Goal: Task Accomplishment & Management: Manage account settings

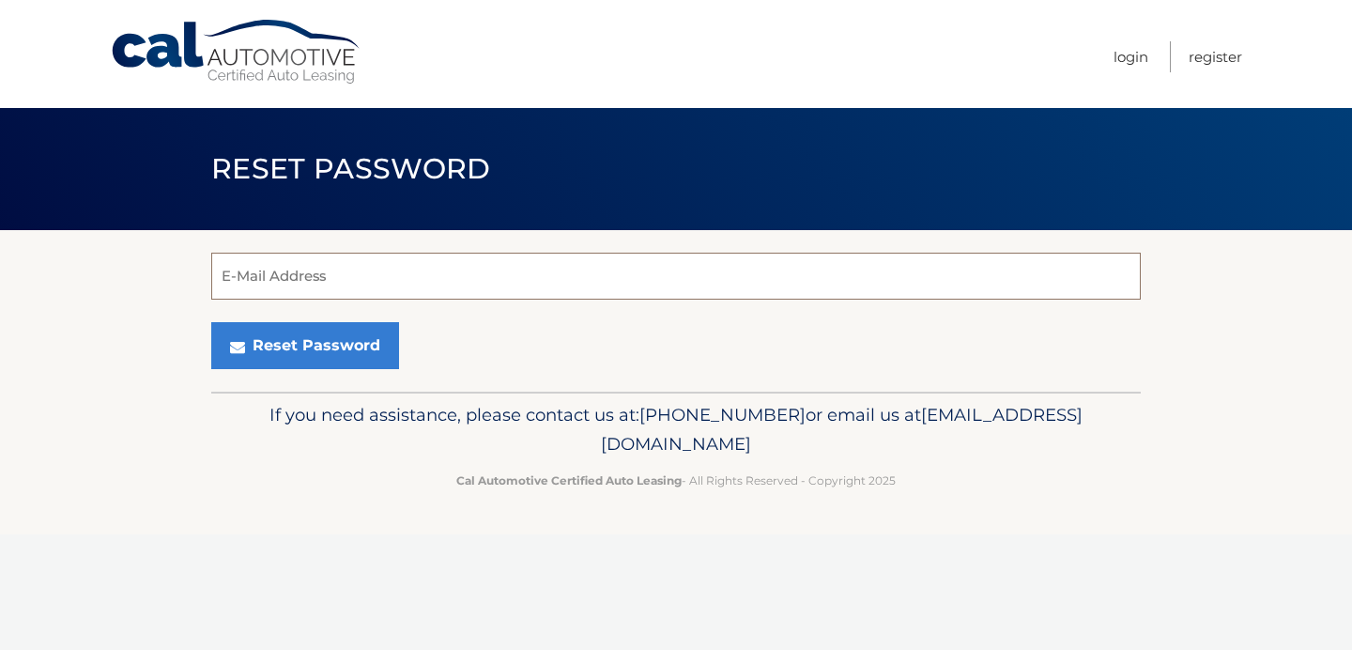
click at [555, 273] on input "E-Mail Address" at bounding box center [676, 276] width 930 height 47
type input "[EMAIL_ADDRESS][DOMAIN_NAME]"
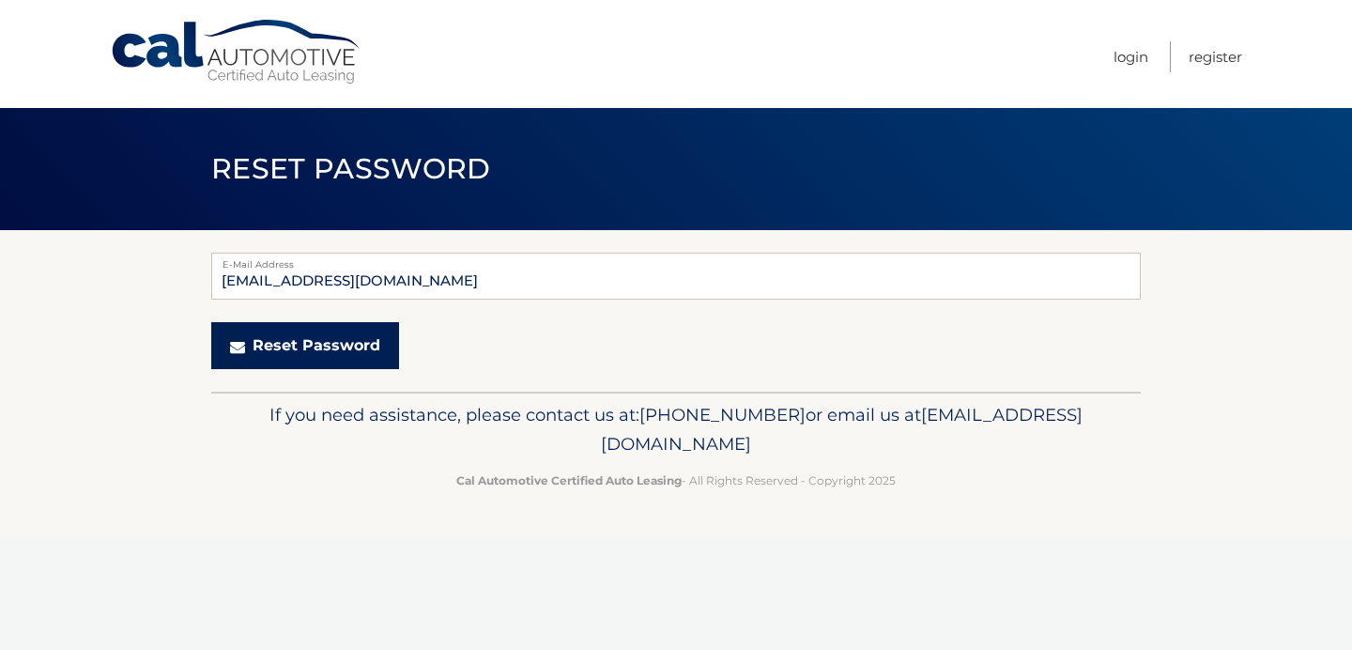
click at [336, 347] on button "Reset Password" at bounding box center [305, 345] width 188 height 47
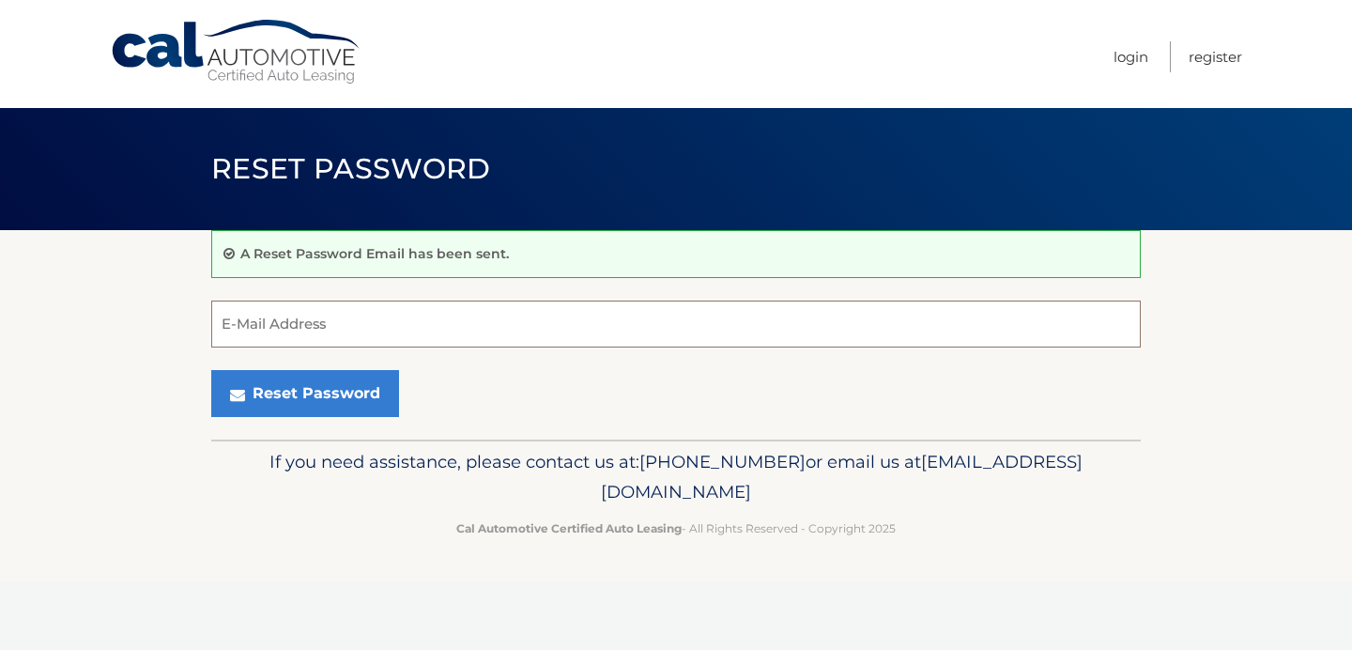
click at [323, 317] on input "E-Mail Address" at bounding box center [676, 324] width 930 height 47
type input "[EMAIL_ADDRESS][DOMAIN_NAME]"
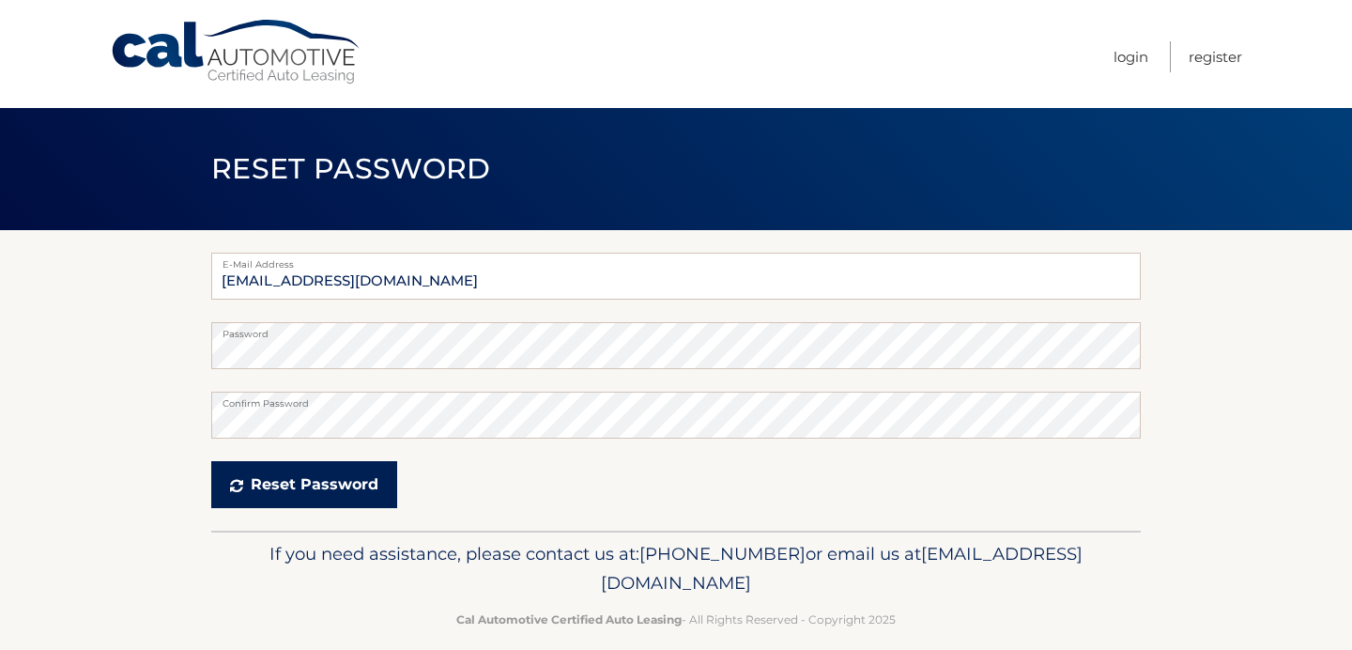
click at [364, 490] on button "Reset Password" at bounding box center [304, 484] width 186 height 47
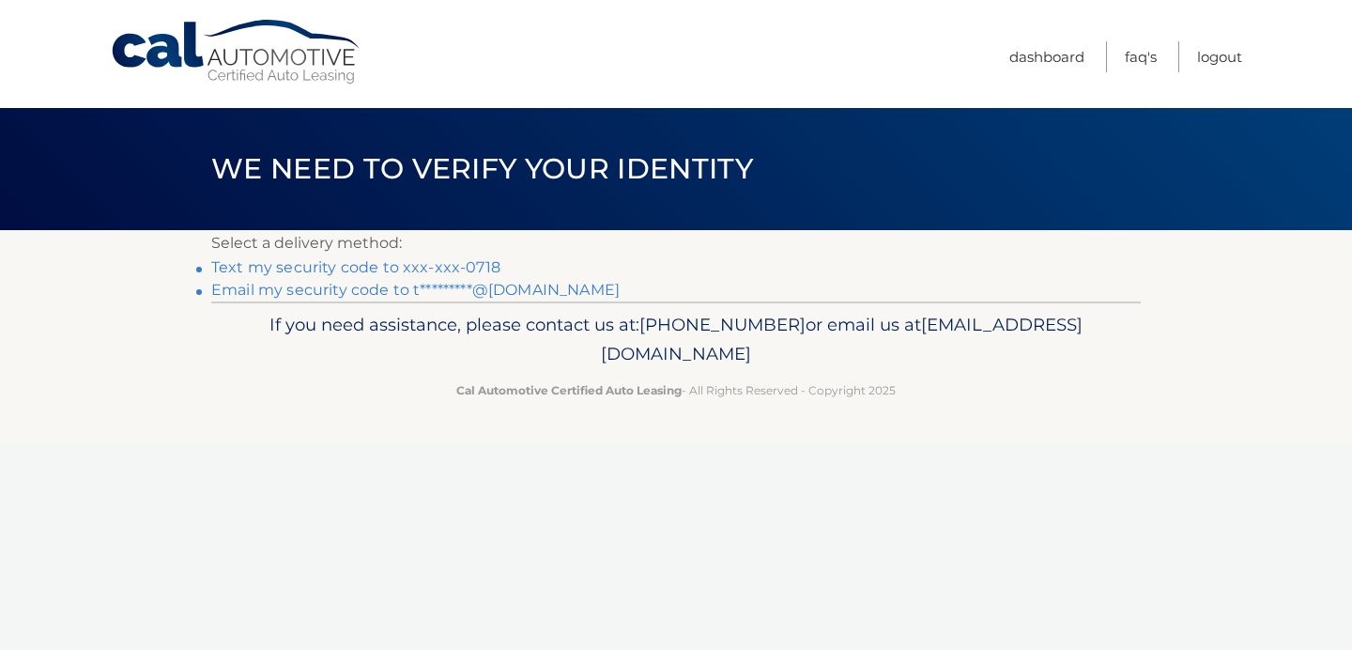
click at [462, 262] on link "Text my security code to xxx-xxx-0718" at bounding box center [355, 267] width 289 height 18
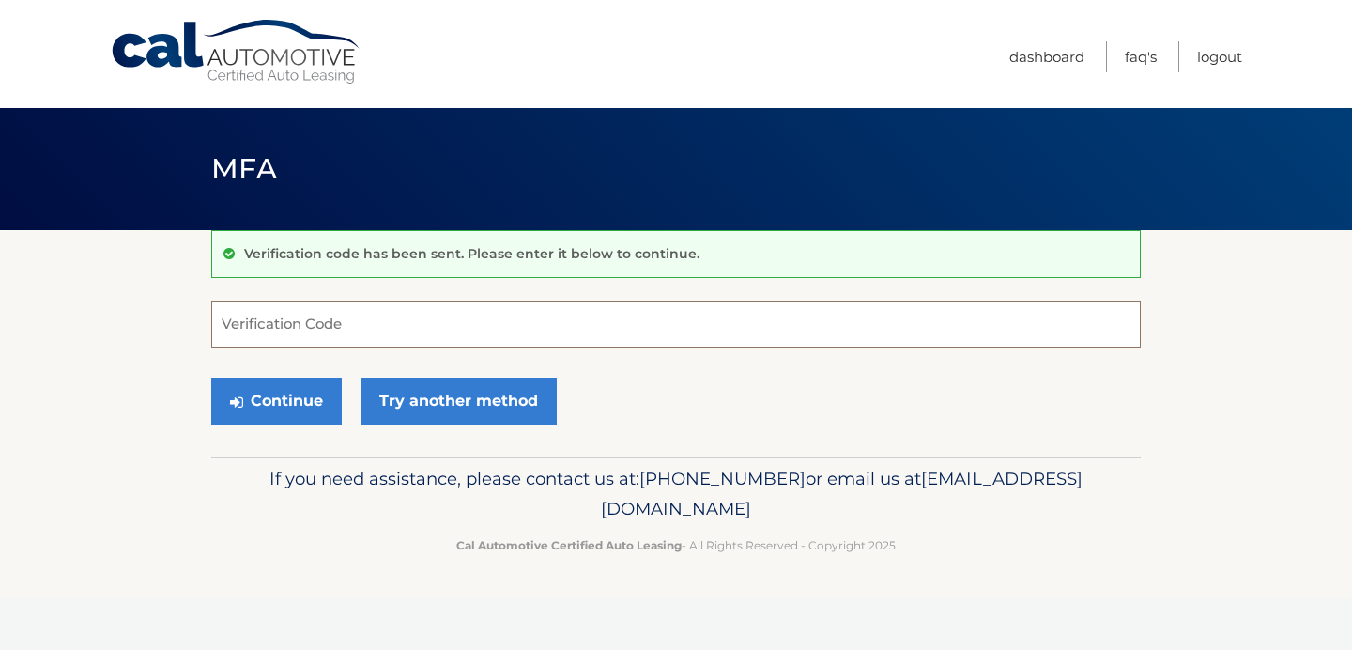
click at [231, 322] on input "Verification Code" at bounding box center [676, 324] width 930 height 47
type input "011277"
click at [298, 414] on button "Continue" at bounding box center [276, 401] width 131 height 47
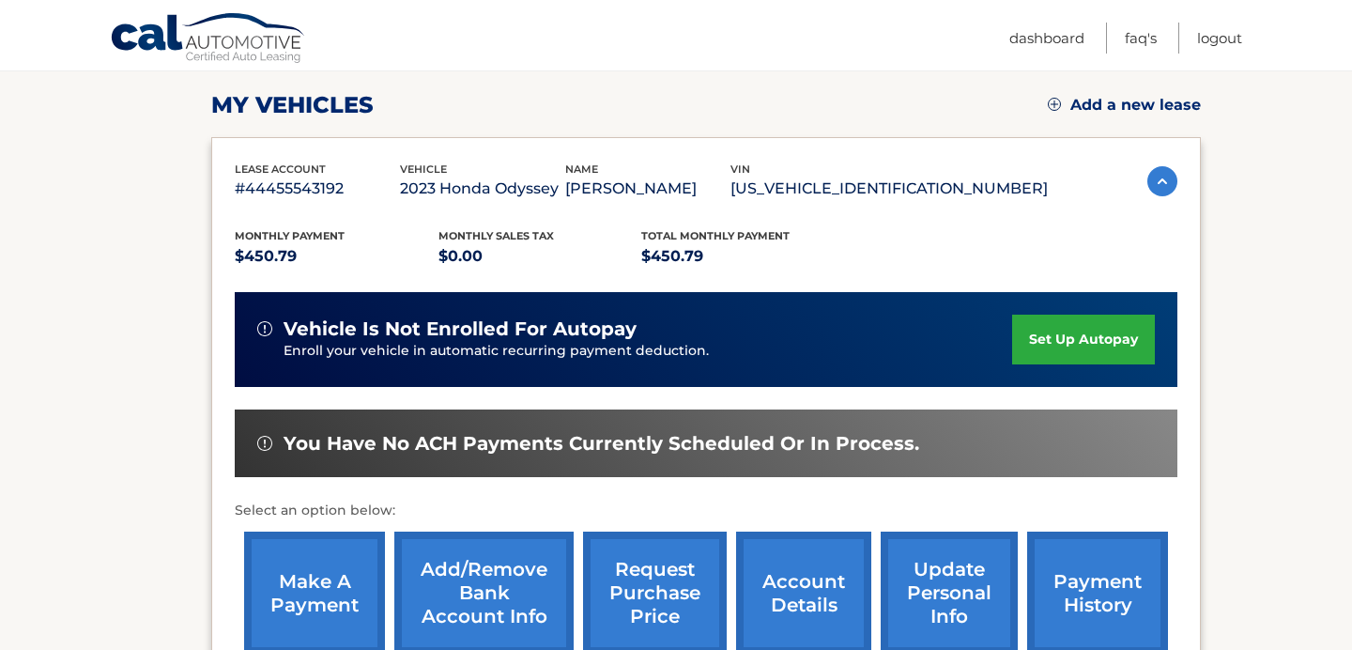
scroll to position [239, 0]
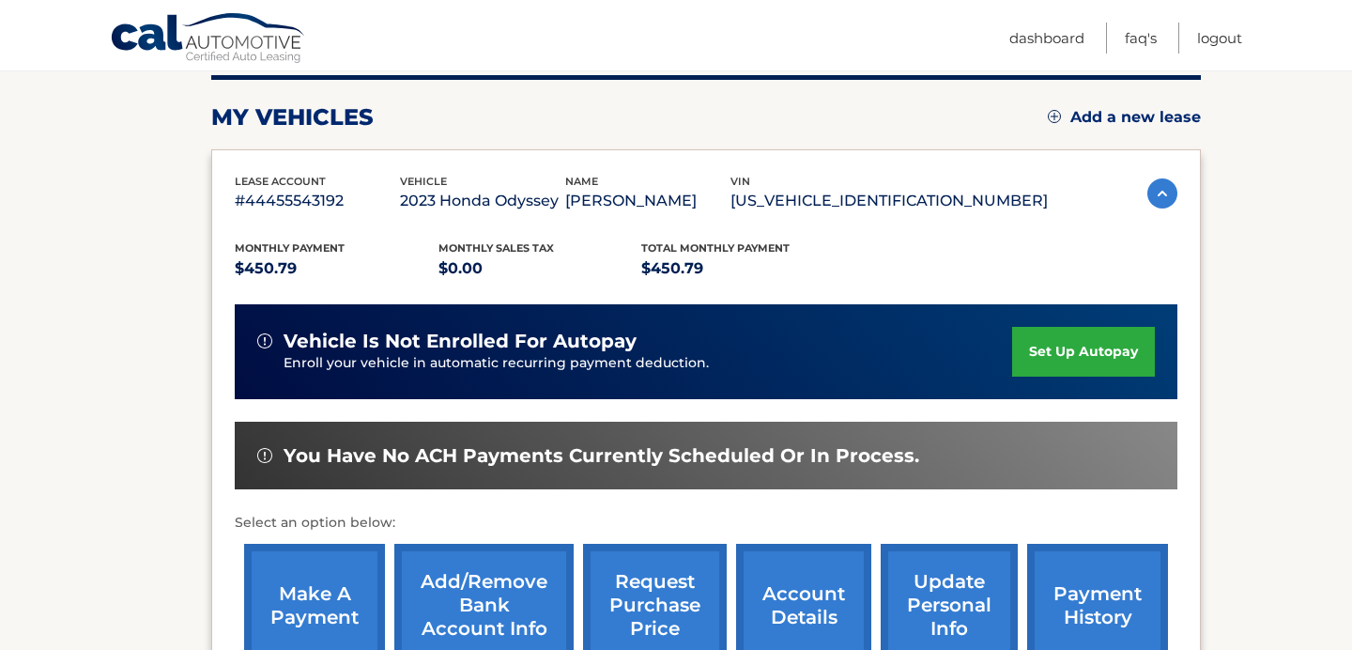
click at [1084, 114] on link "Add a new lease" at bounding box center [1124, 117] width 153 height 19
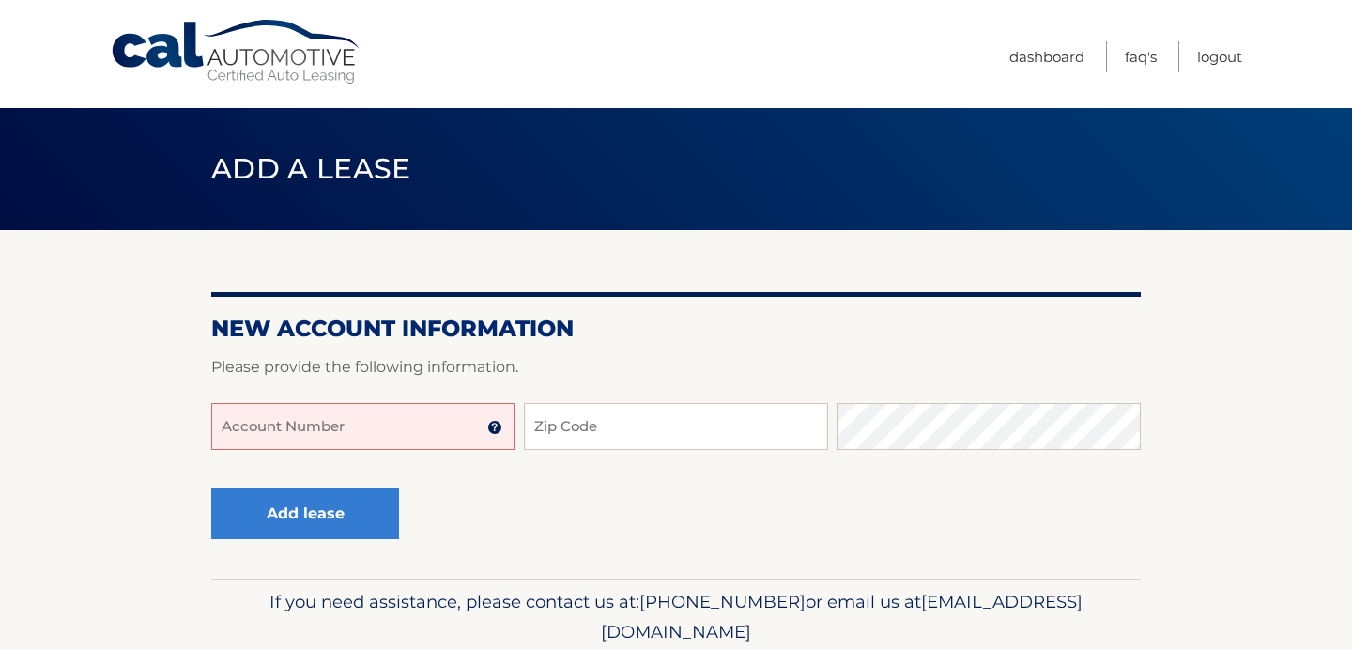
click at [423, 425] on input "Account Number" at bounding box center [362, 426] width 303 height 47
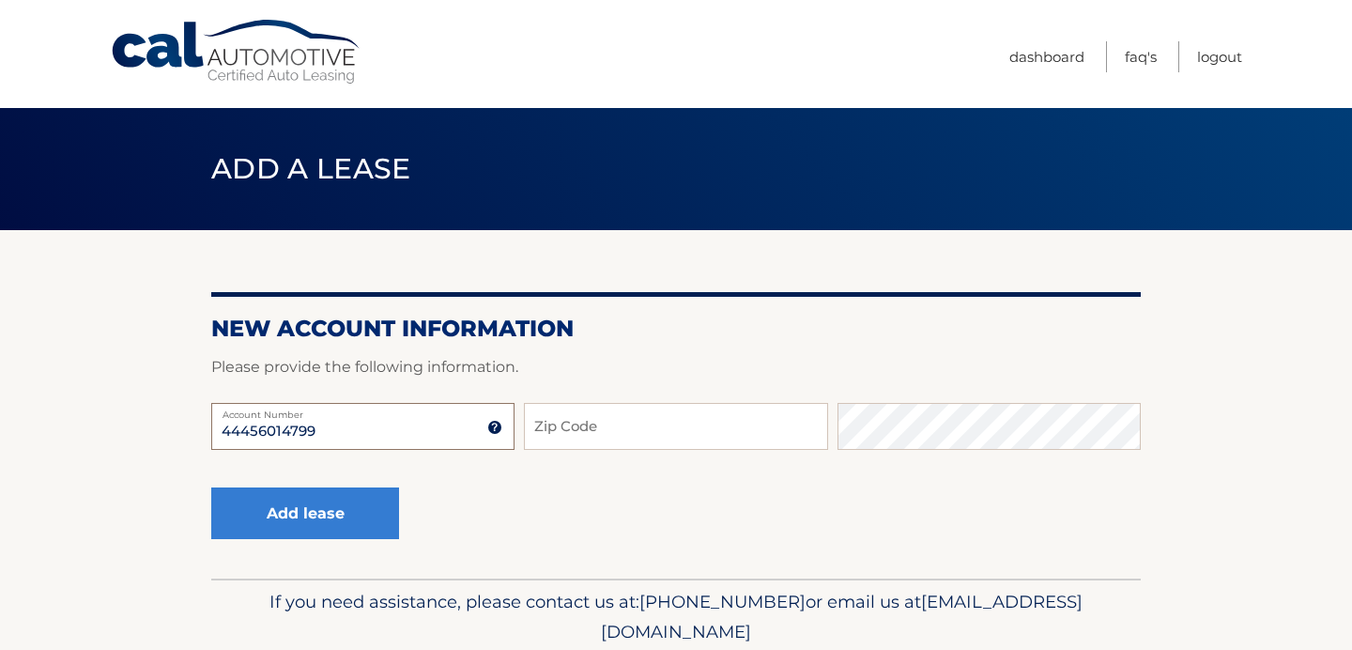
type input "44456014799"
click at [661, 425] on input "Zip Code" at bounding box center [675, 426] width 303 height 47
type input "11554"
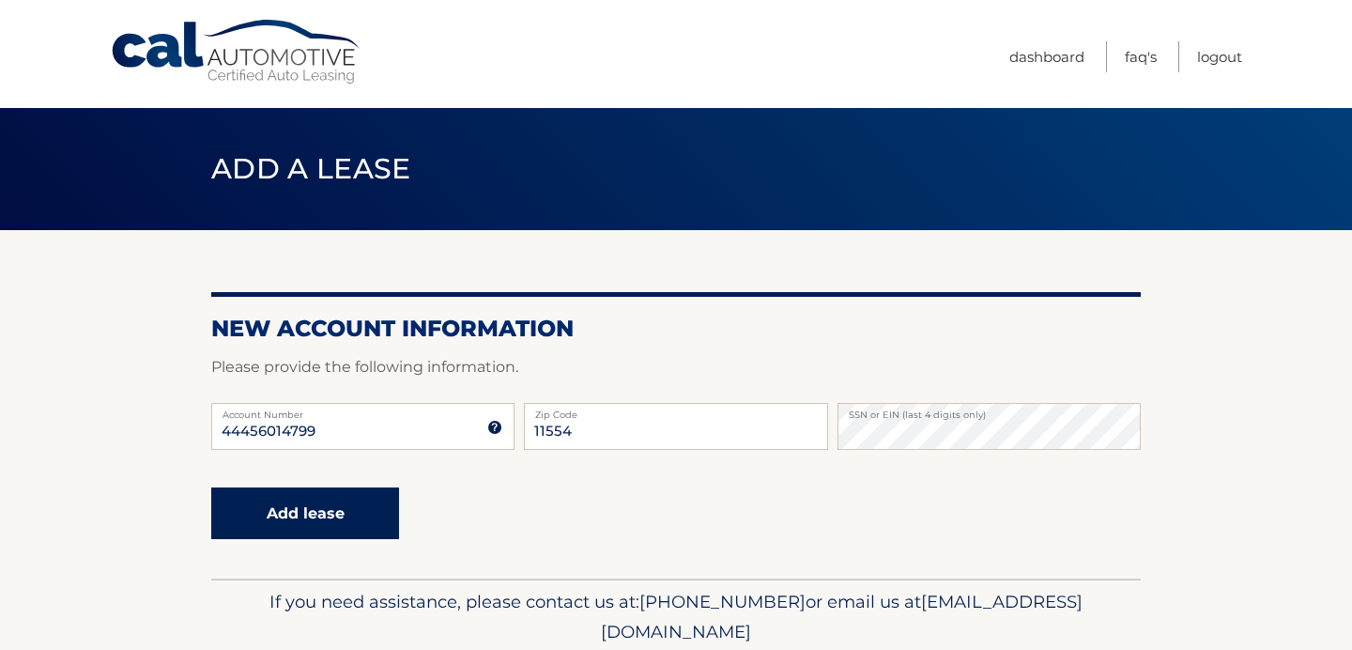
click at [330, 510] on button "Add lease" at bounding box center [305, 513] width 188 height 52
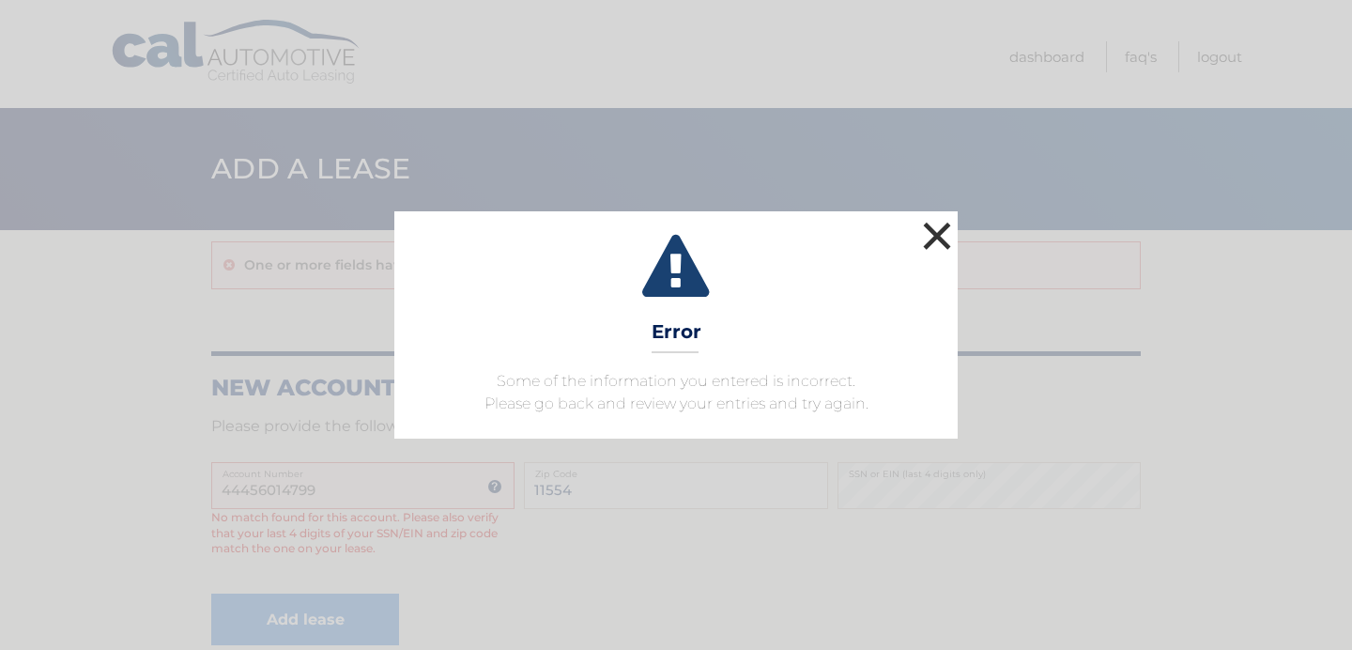
click at [951, 228] on button "×" at bounding box center [938, 236] width 38 height 38
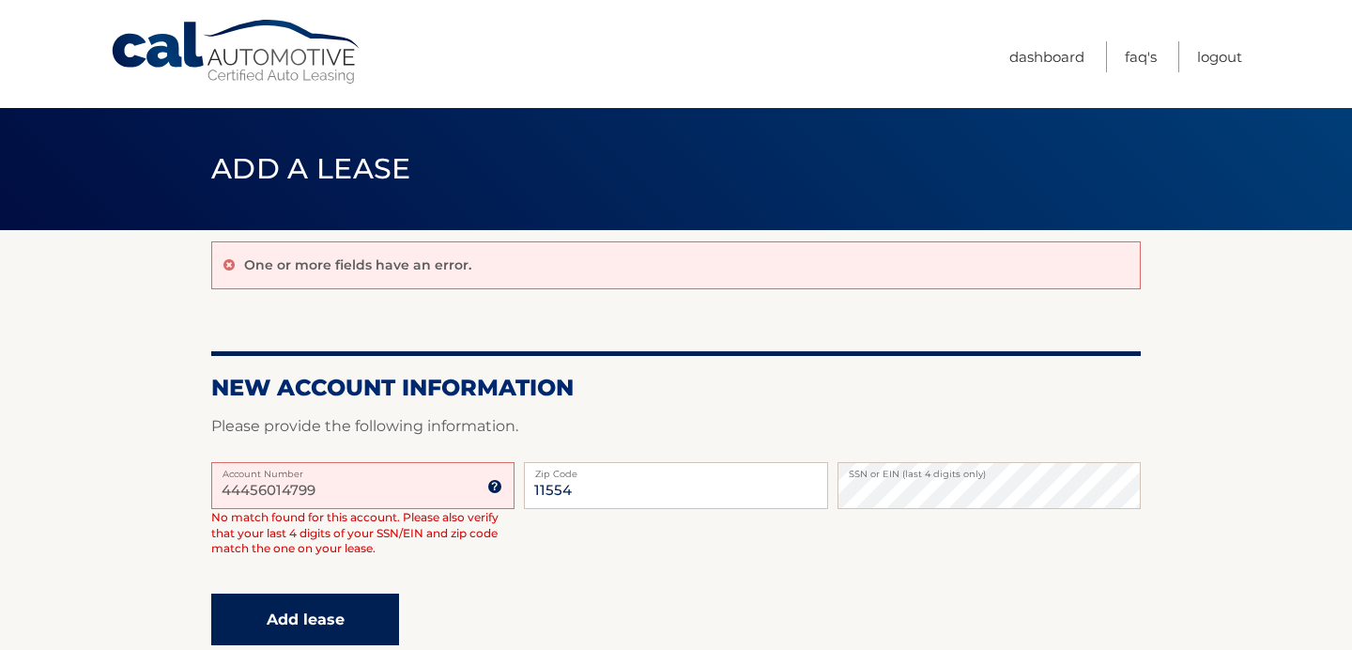
click at [271, 605] on button "Add lease" at bounding box center [305, 620] width 188 height 52
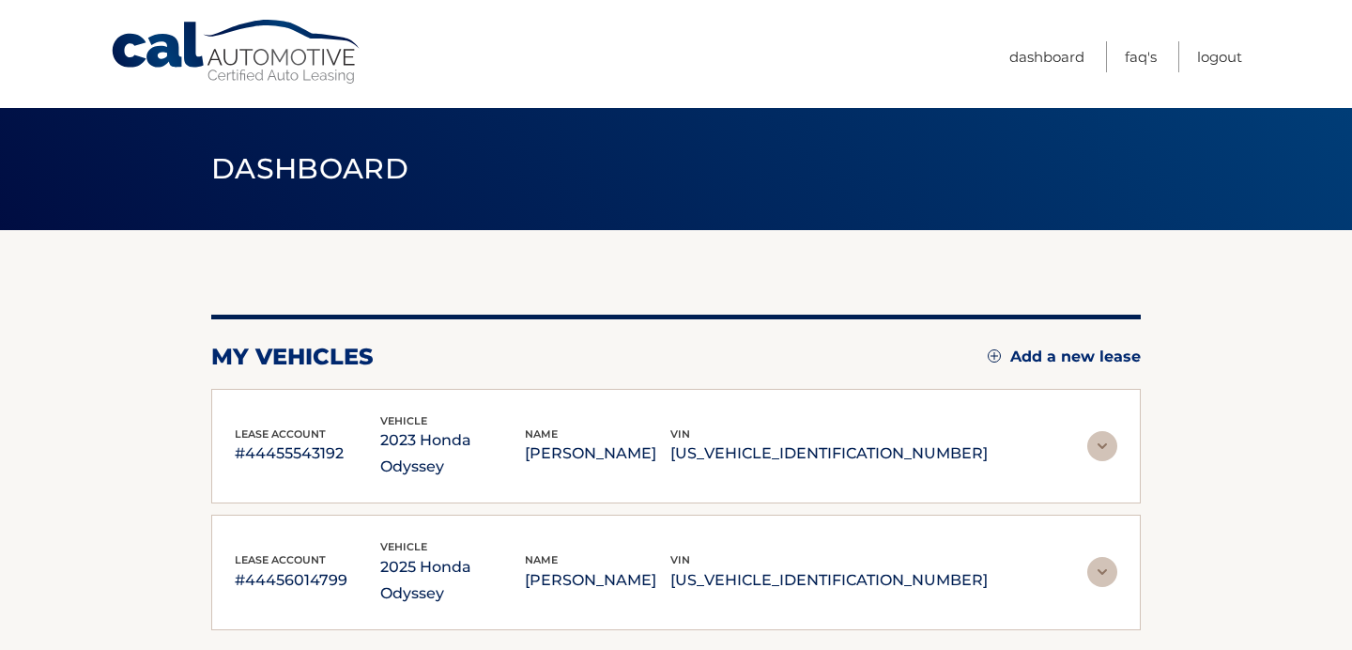
click at [1101, 557] on img at bounding box center [1103, 572] width 30 height 30
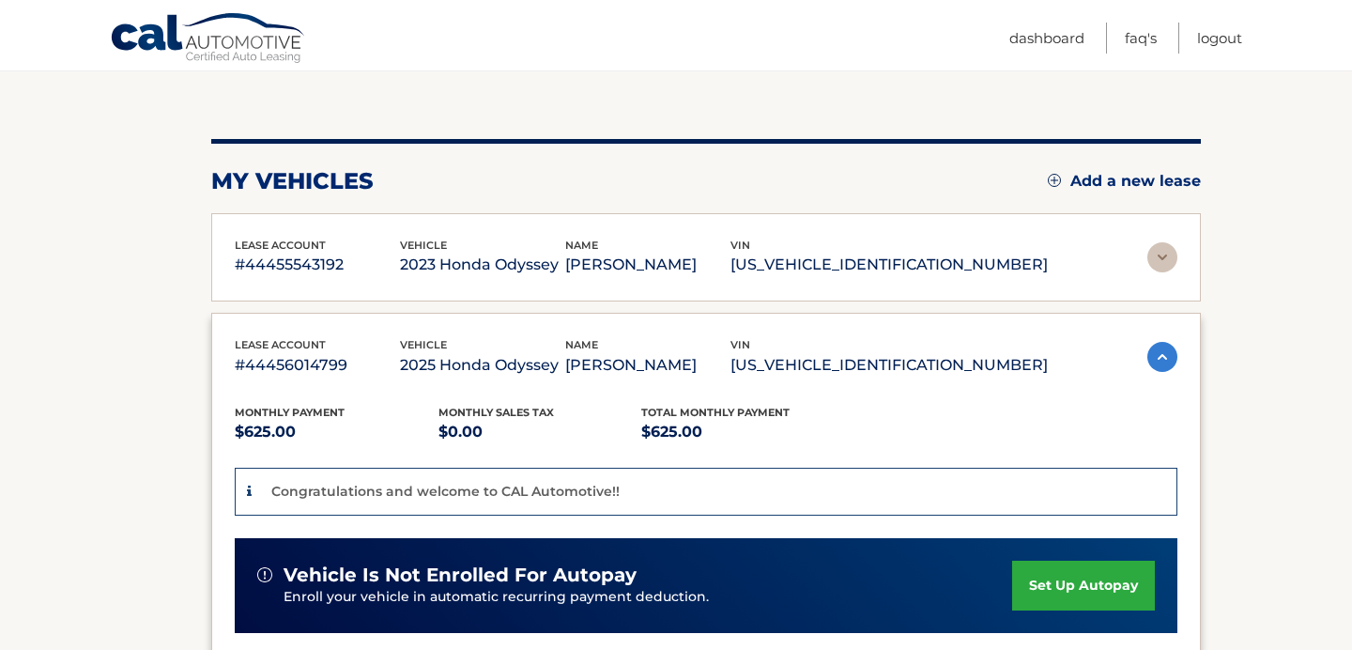
scroll to position [188, 0]
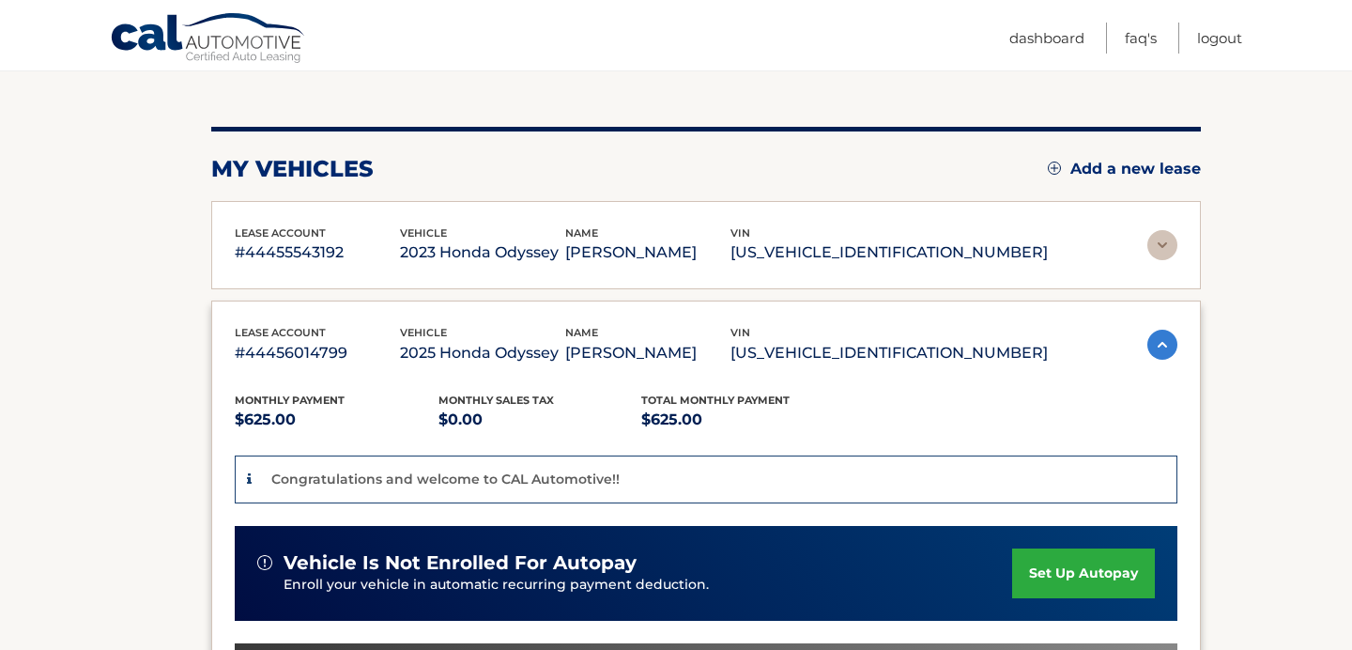
click at [1086, 586] on link "set up autopay" at bounding box center [1083, 573] width 143 height 50
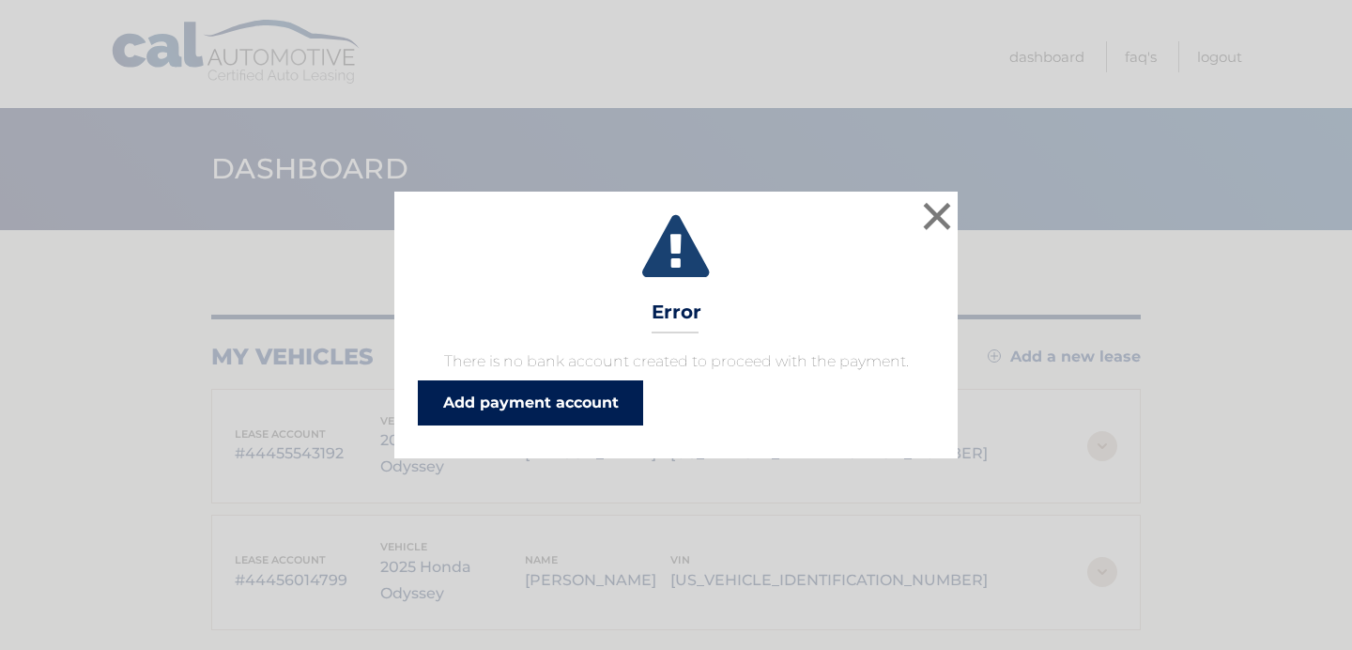
click at [564, 396] on link "Add payment account" at bounding box center [530, 402] width 225 height 45
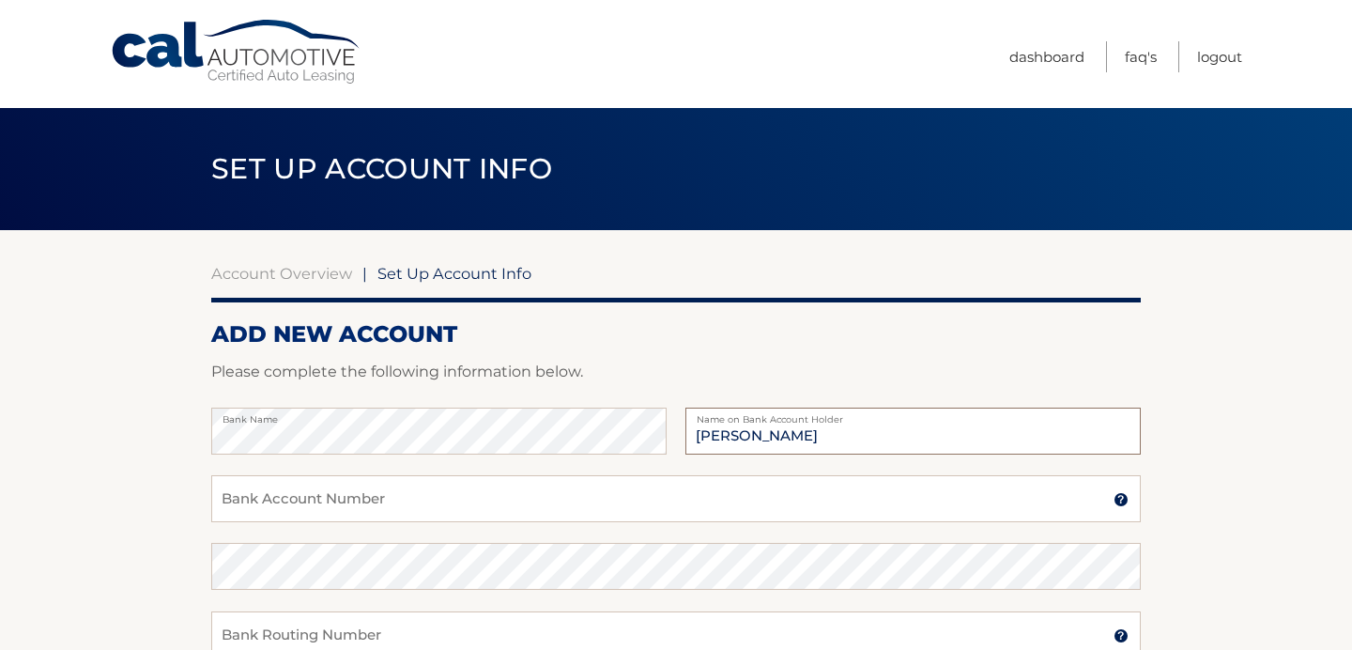
type input "[PERSON_NAME]"
click at [636, 486] on input "Bank Account Number" at bounding box center [676, 498] width 930 height 47
type input "2"
type input "2296002237"
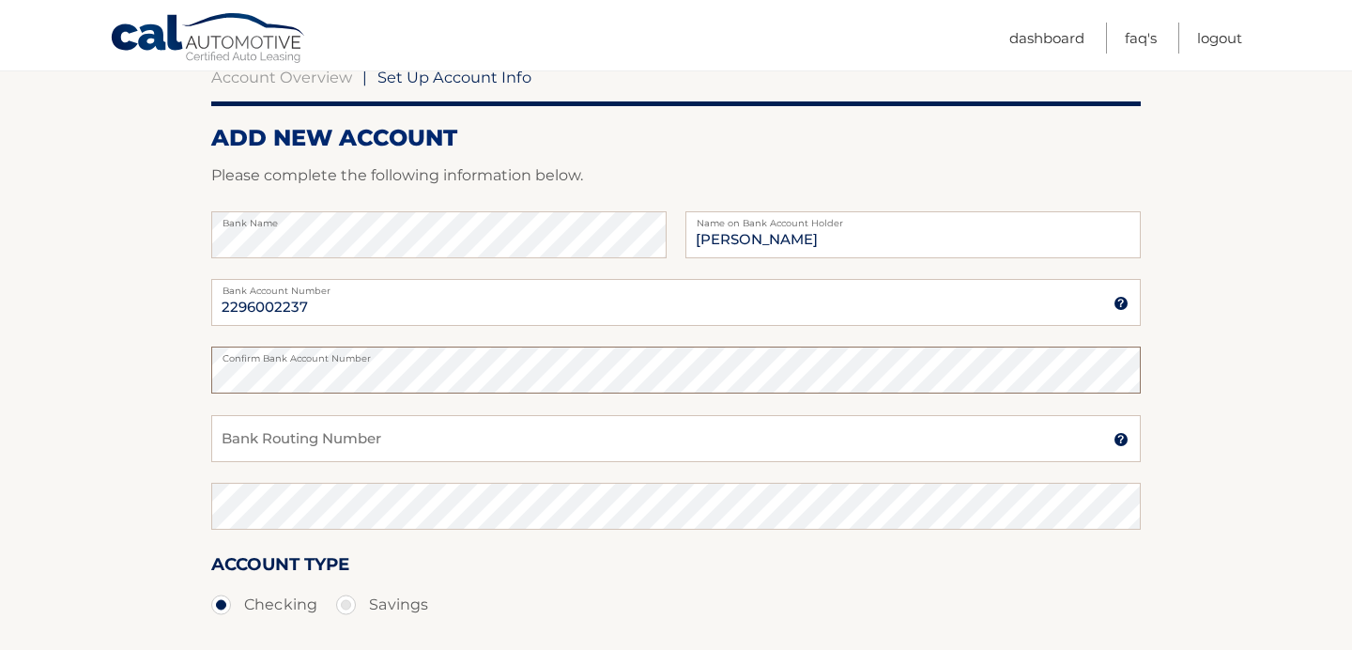
scroll to position [214, 0]
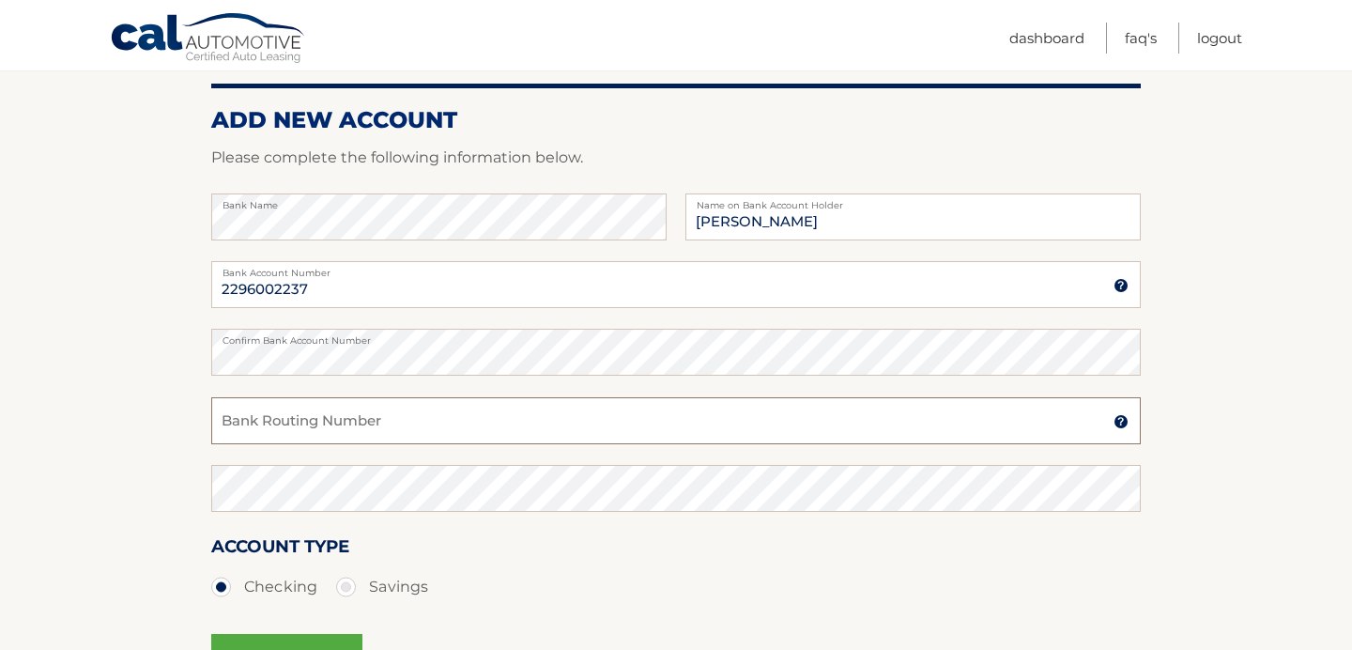
click at [270, 426] on input "Bank Routing Number" at bounding box center [676, 420] width 930 height 47
paste input "031176110"
type input "031176110"
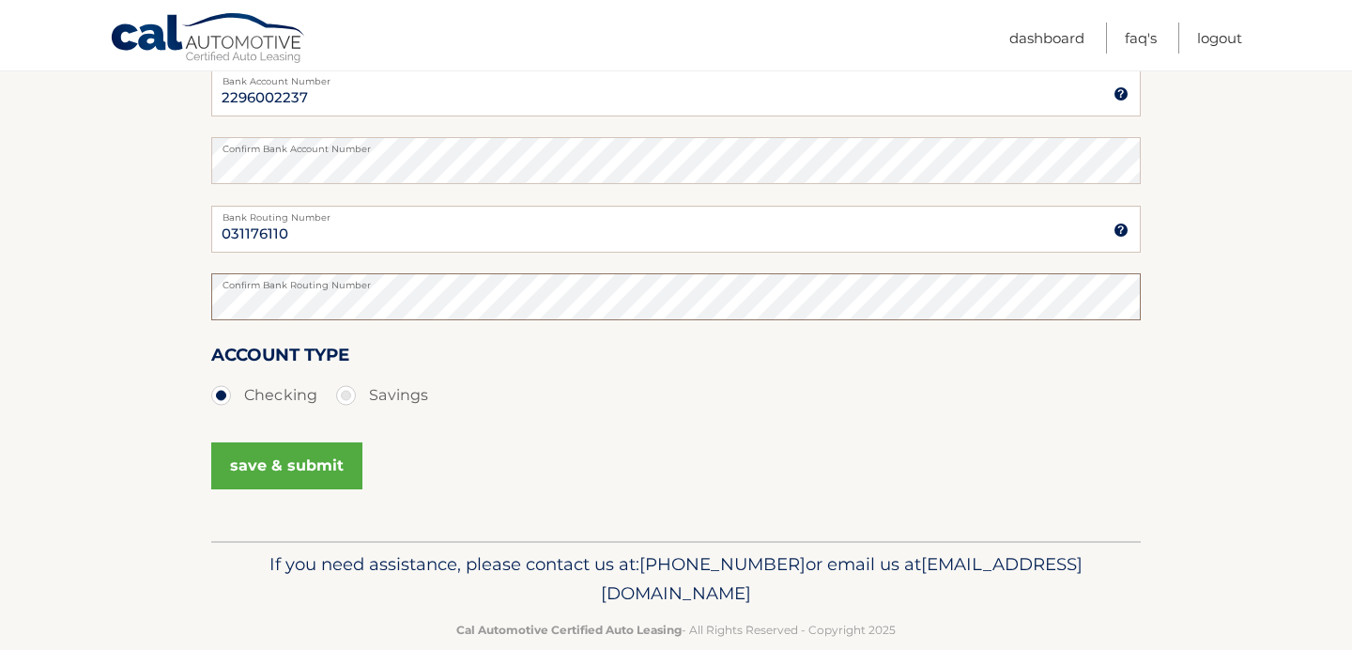
scroll to position [411, 0]
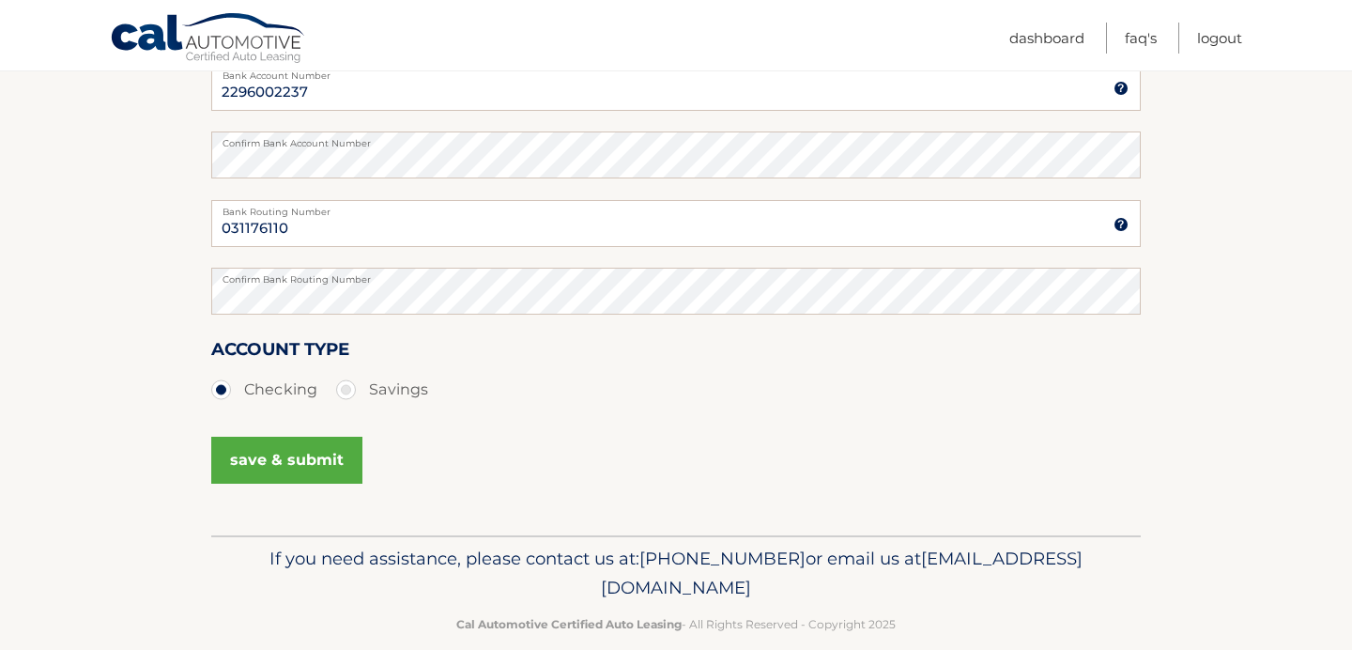
click at [272, 458] on button "save & submit" at bounding box center [286, 460] width 151 height 47
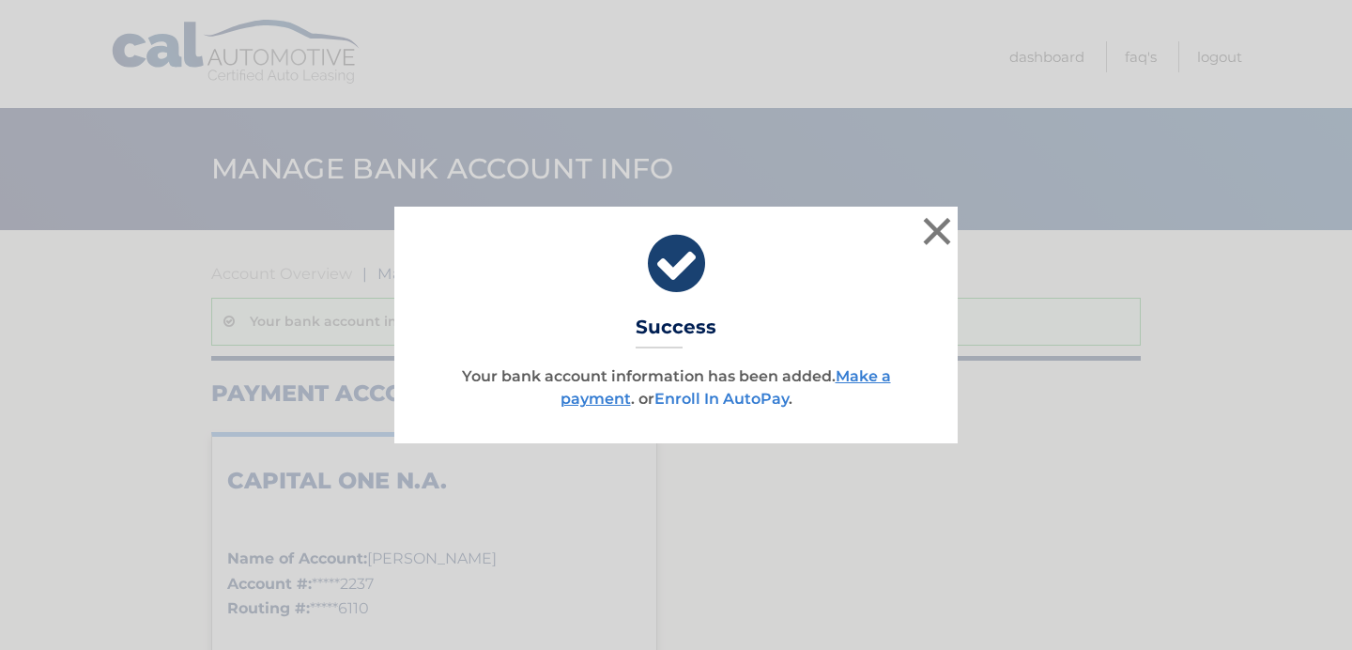
click at [697, 396] on link "Enroll In AutoPay" at bounding box center [722, 399] width 134 height 18
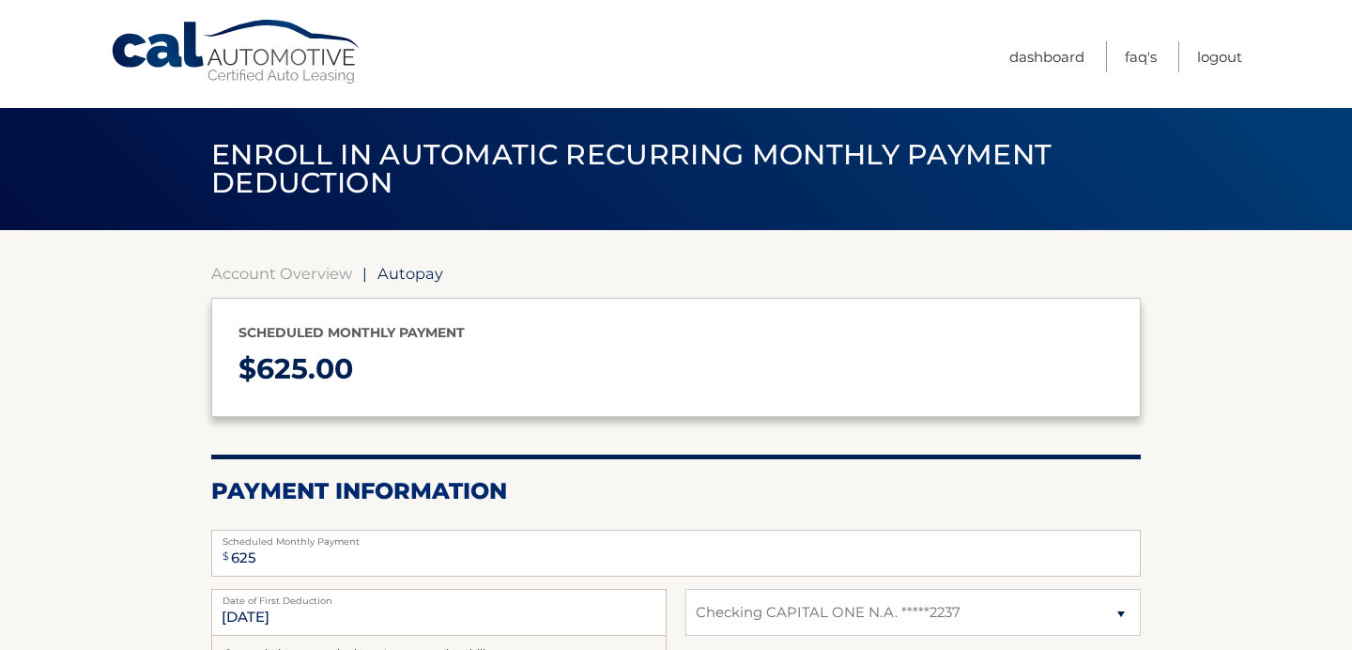
select select "ZWJmMzdkMTYtMDMwMS00ZmU3LTgzNWItZWQ5YWNlNDQyZjJm"
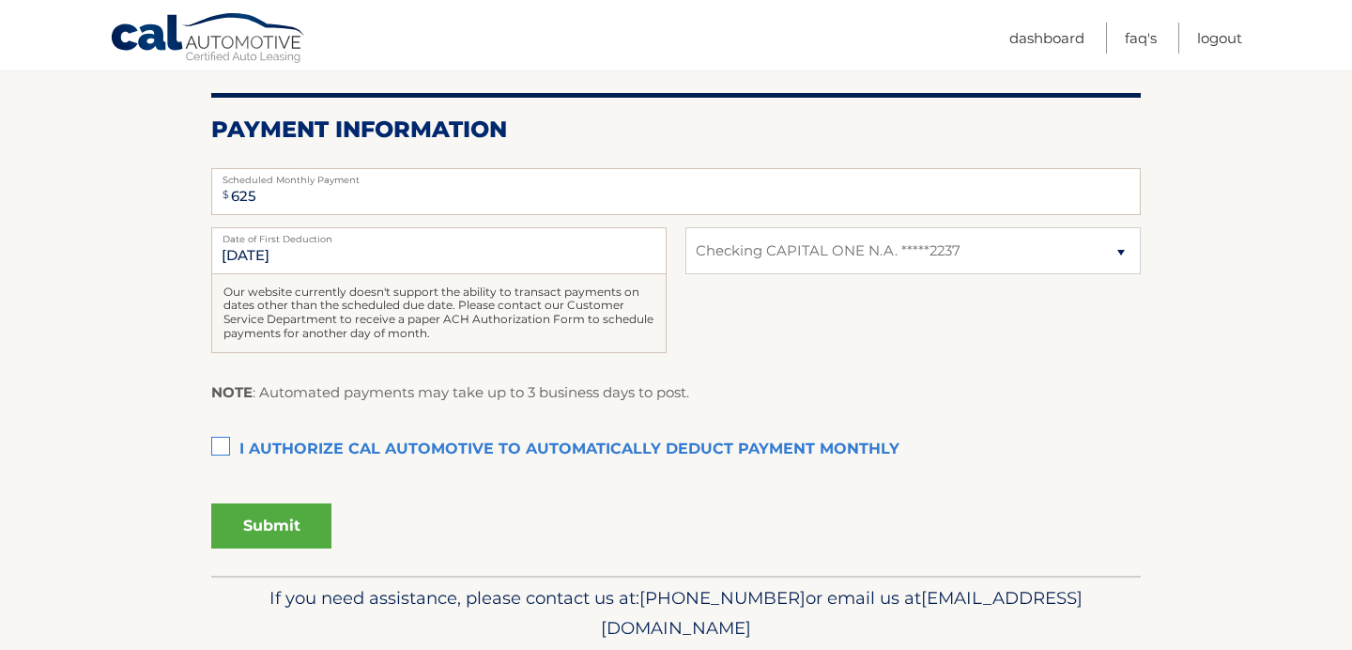
scroll to position [363, 0]
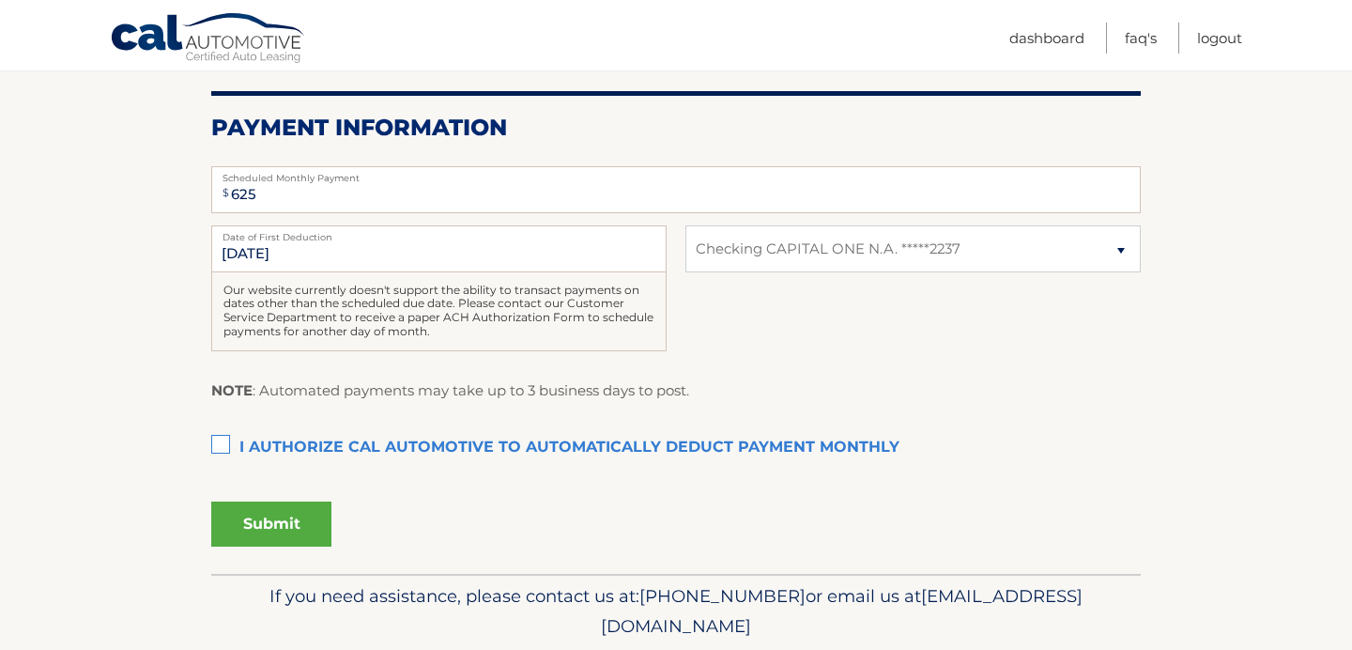
click at [224, 440] on label "I authorize cal automotive to automatically deduct payment monthly This checkbo…" at bounding box center [676, 448] width 930 height 38
click at [0, 0] on input "I authorize cal automotive to automatically deduct payment monthly This checkbo…" at bounding box center [0, 0] width 0 height 0
click at [266, 532] on button "Submit" at bounding box center [271, 524] width 120 height 45
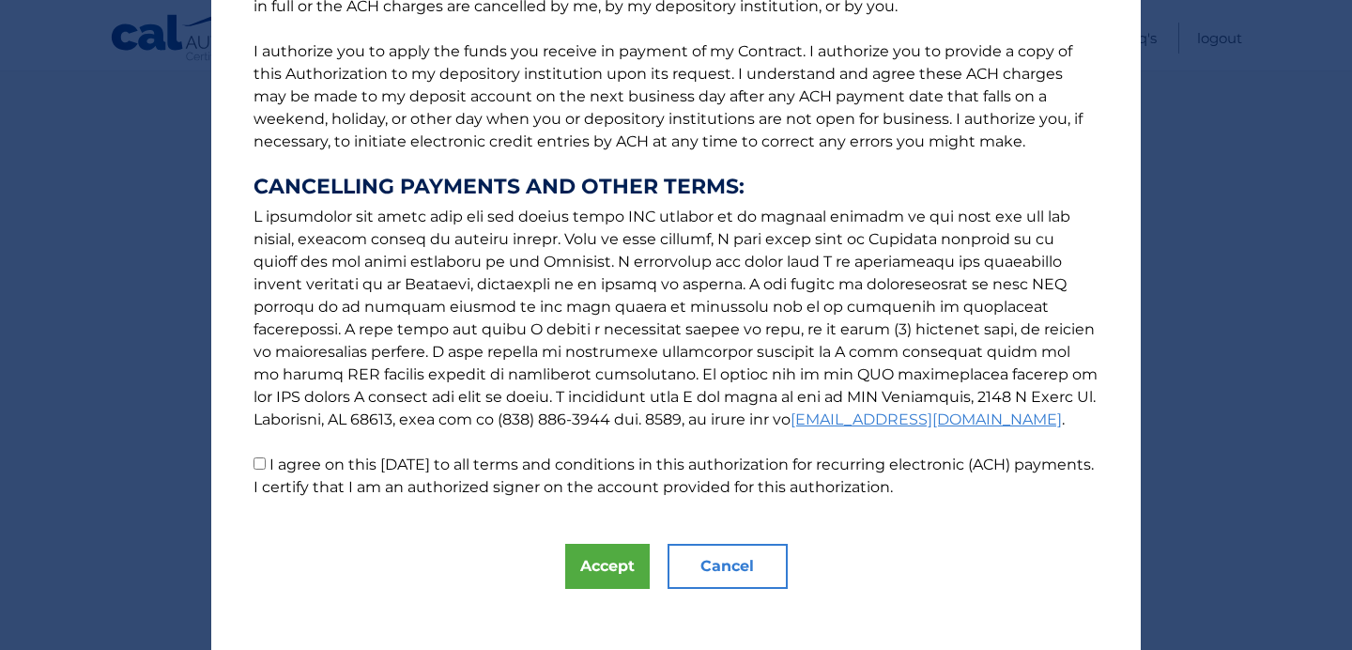
scroll to position [237, 0]
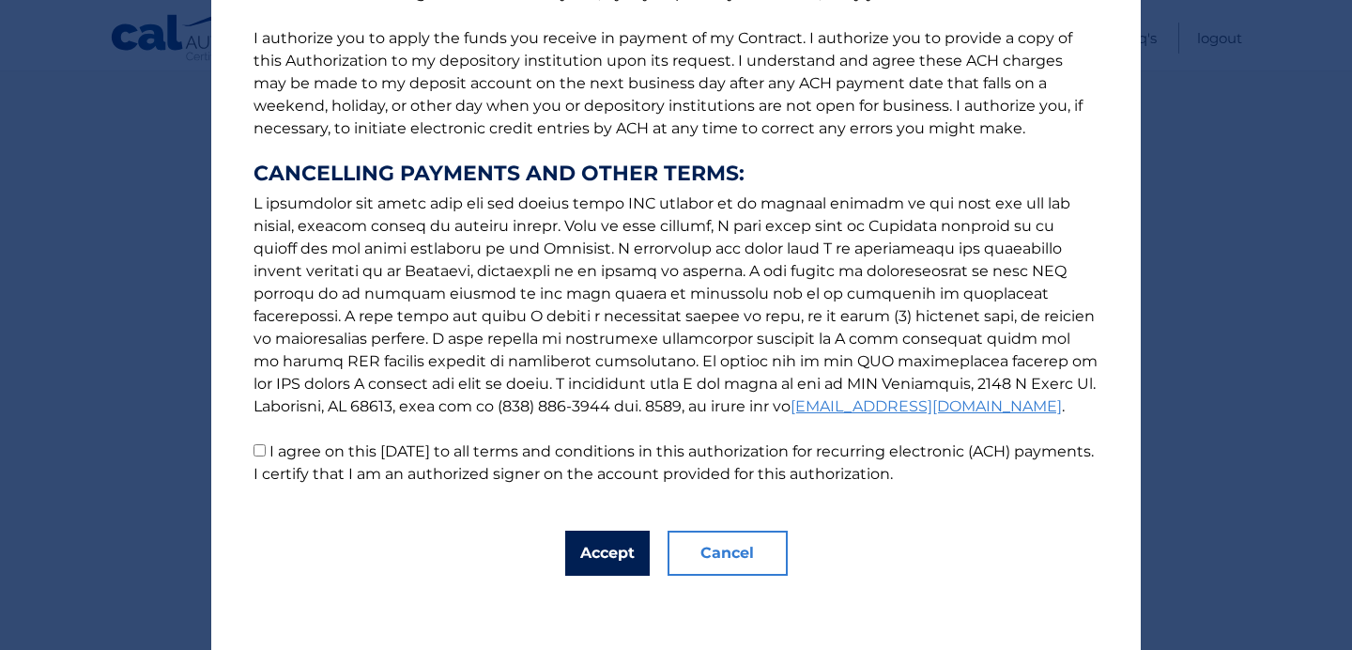
click at [607, 551] on button "Accept" at bounding box center [607, 553] width 85 height 45
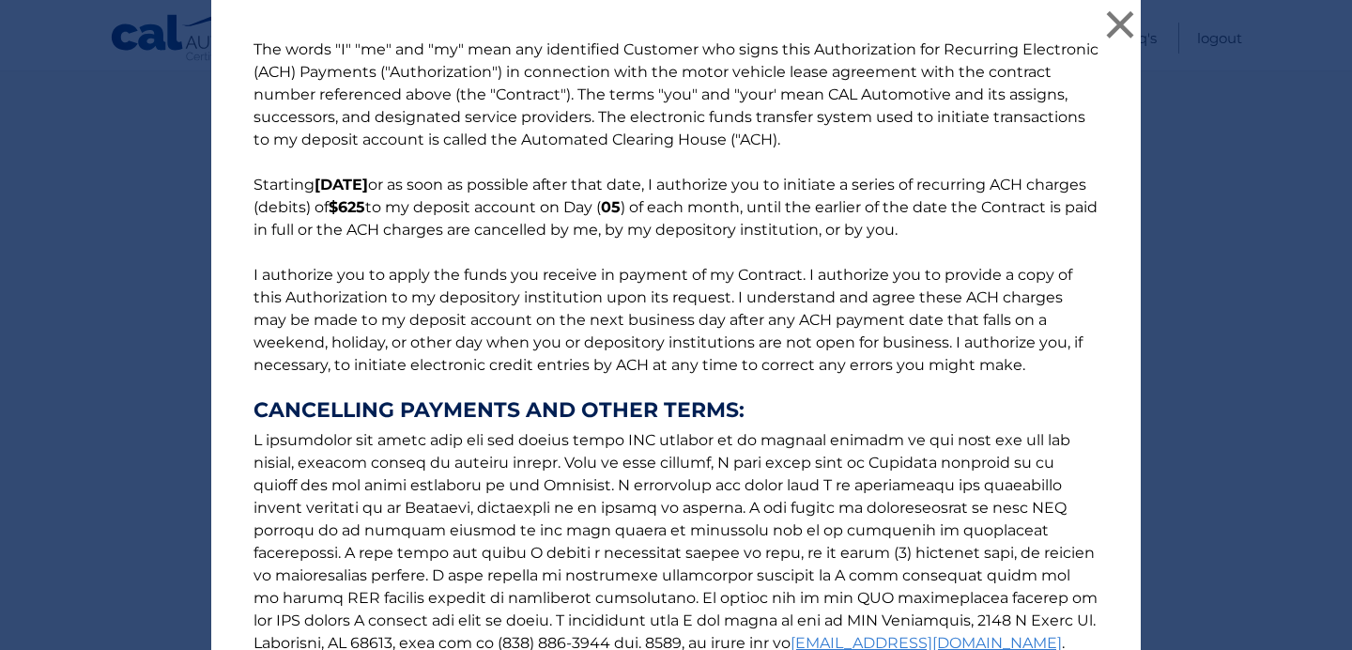
scroll to position [282, 0]
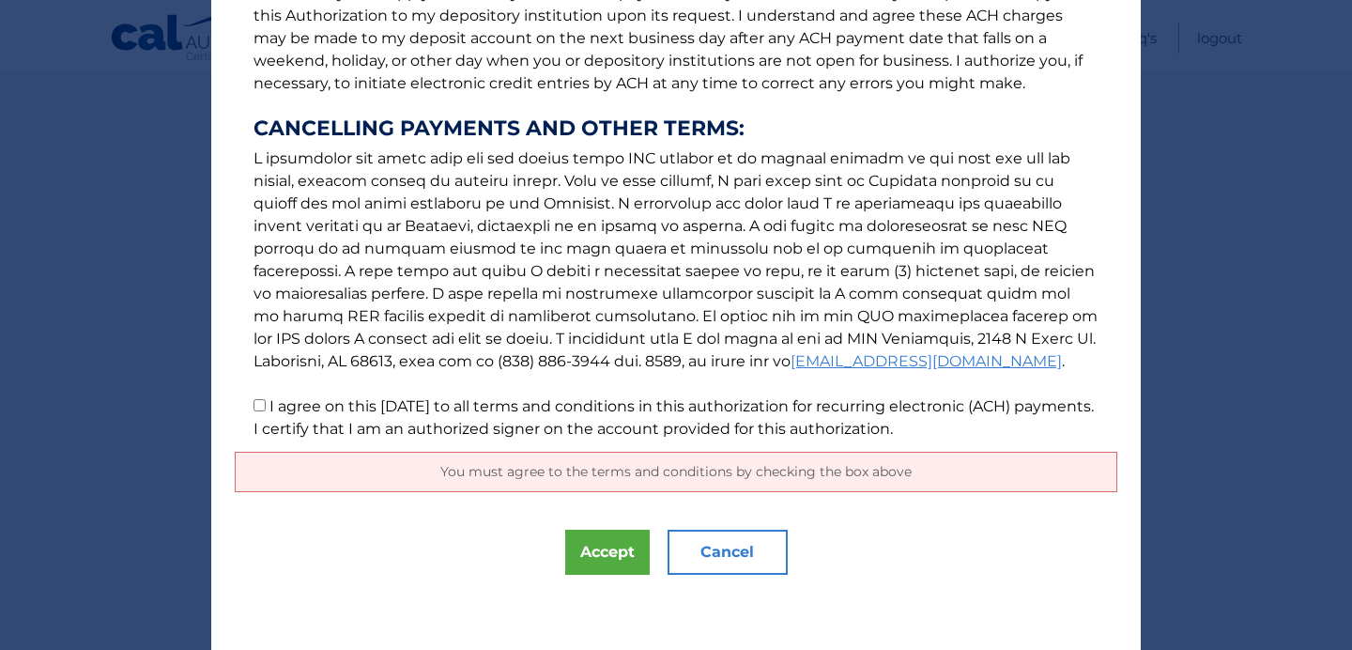
click at [262, 407] on input "I agree on this 09/19/2025 to all terms and conditions in this authorization fo…" at bounding box center [260, 405] width 12 height 12
checkbox input "true"
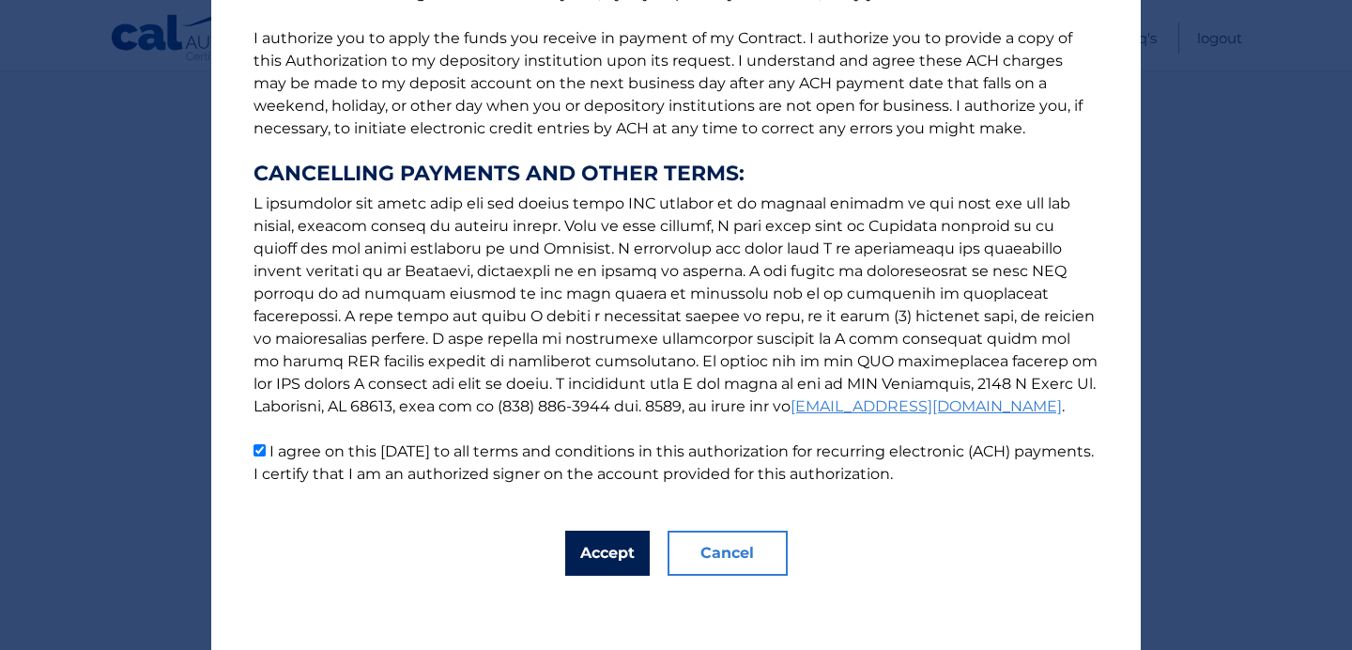
click at [592, 555] on button "Accept" at bounding box center [607, 553] width 85 height 45
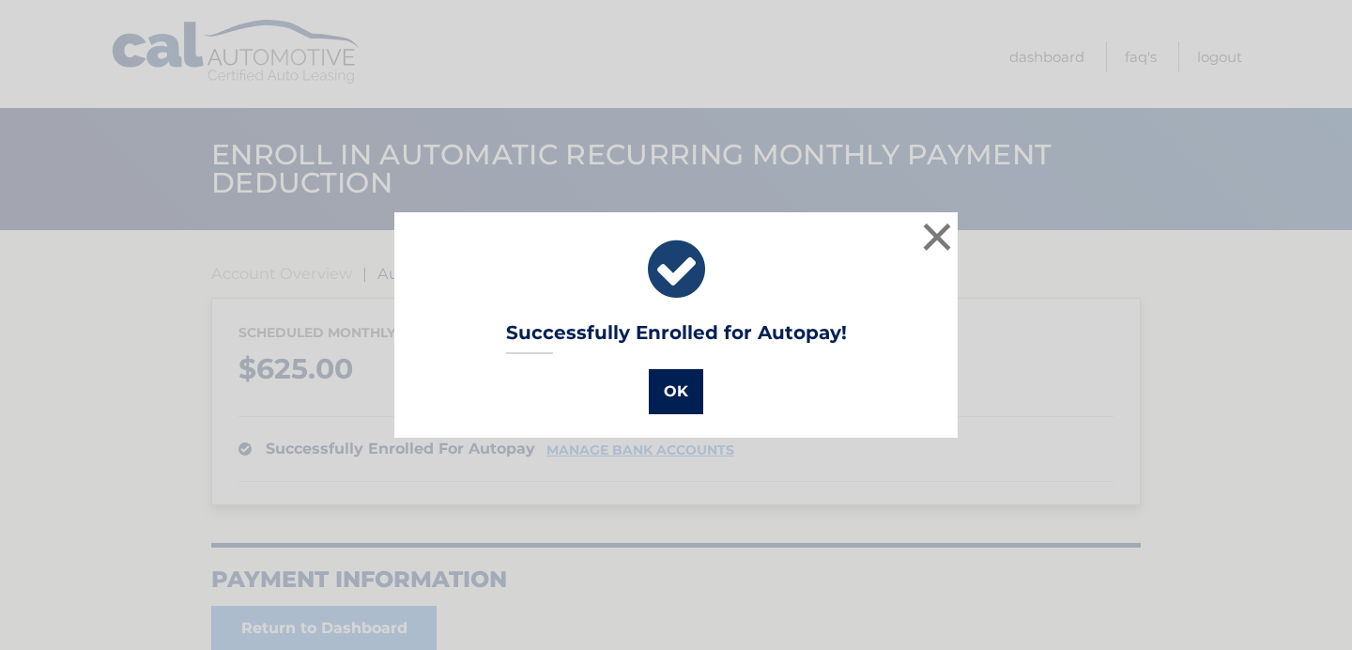
click at [673, 386] on button "OK" at bounding box center [676, 391] width 54 height 45
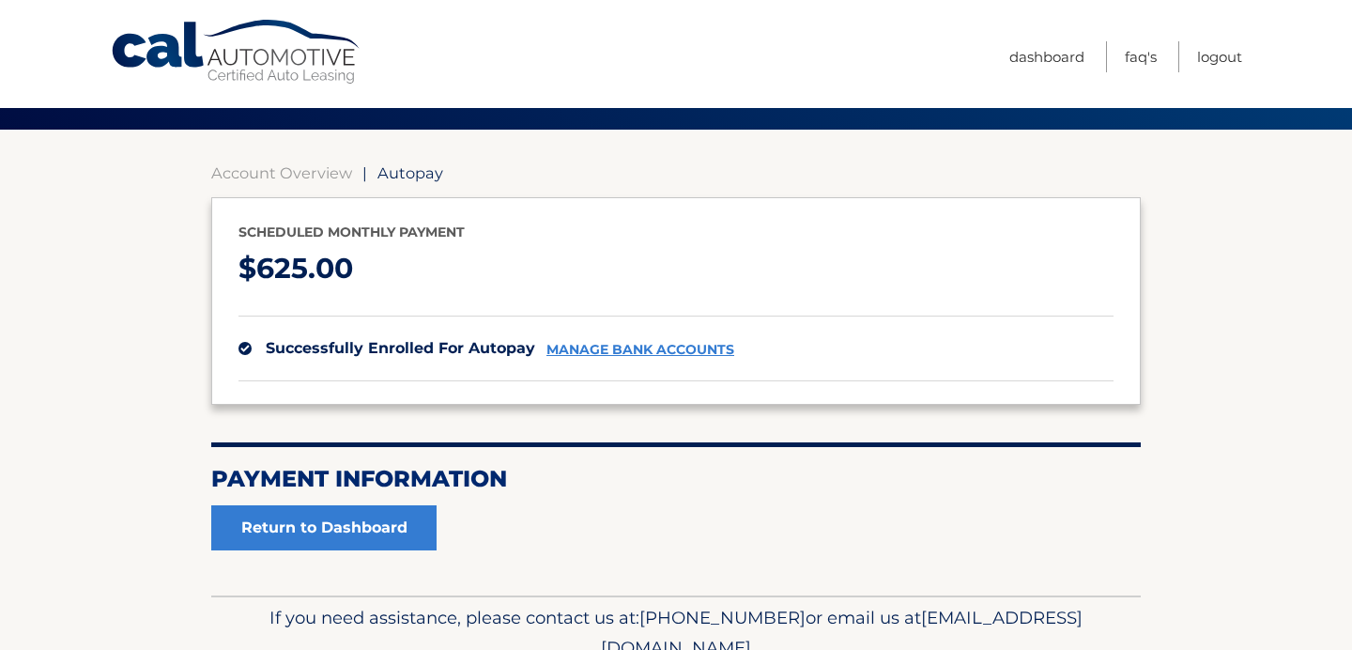
scroll to position [189, 0]
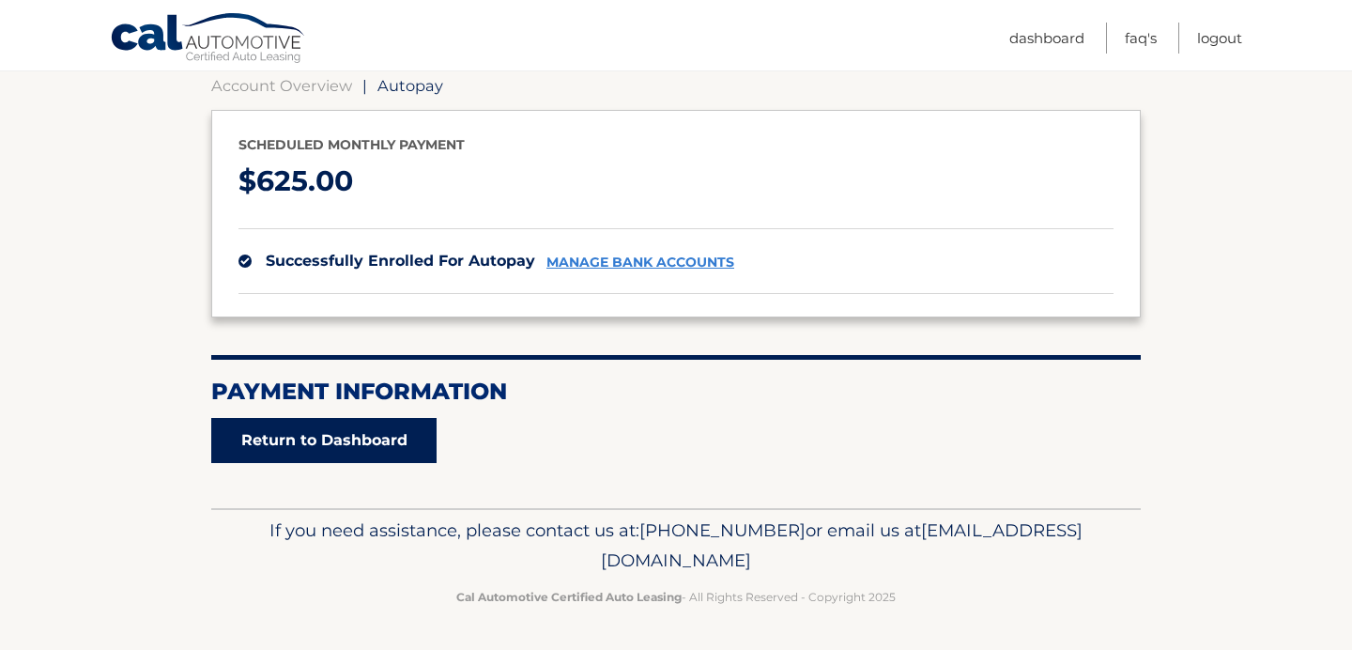
click at [381, 433] on link "Return to Dashboard" at bounding box center [323, 440] width 225 height 45
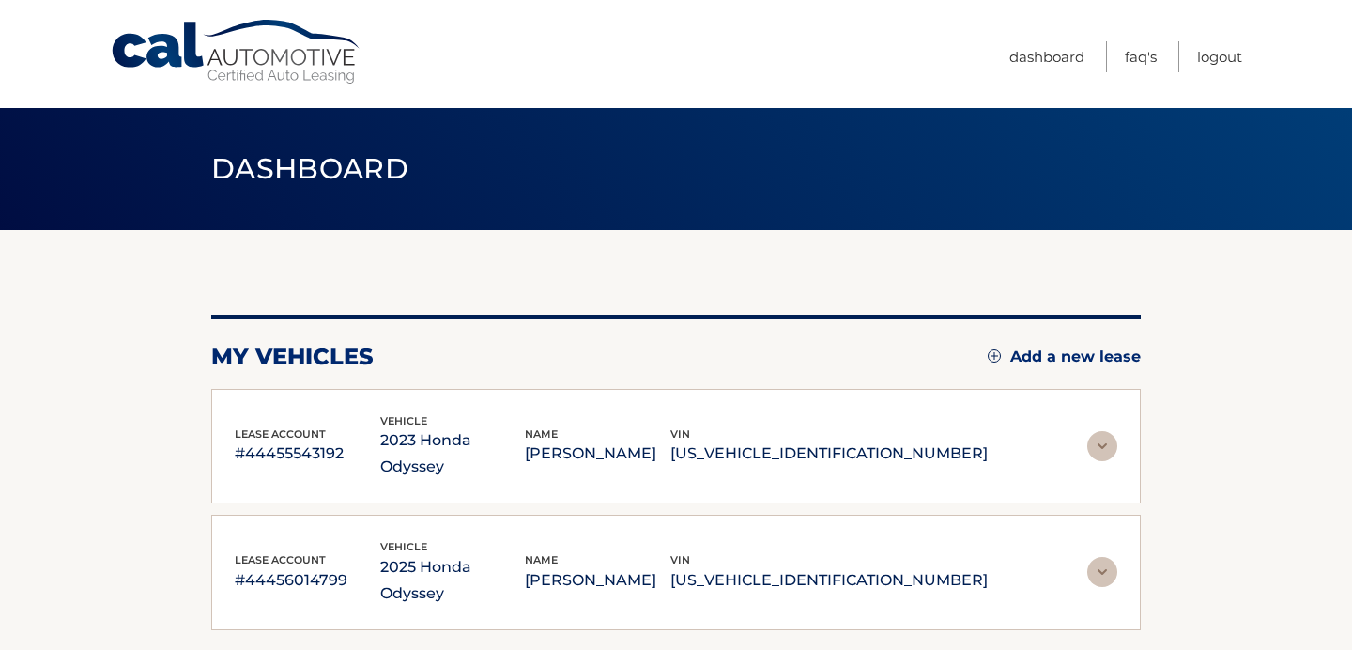
click at [1109, 435] on img at bounding box center [1103, 446] width 30 height 30
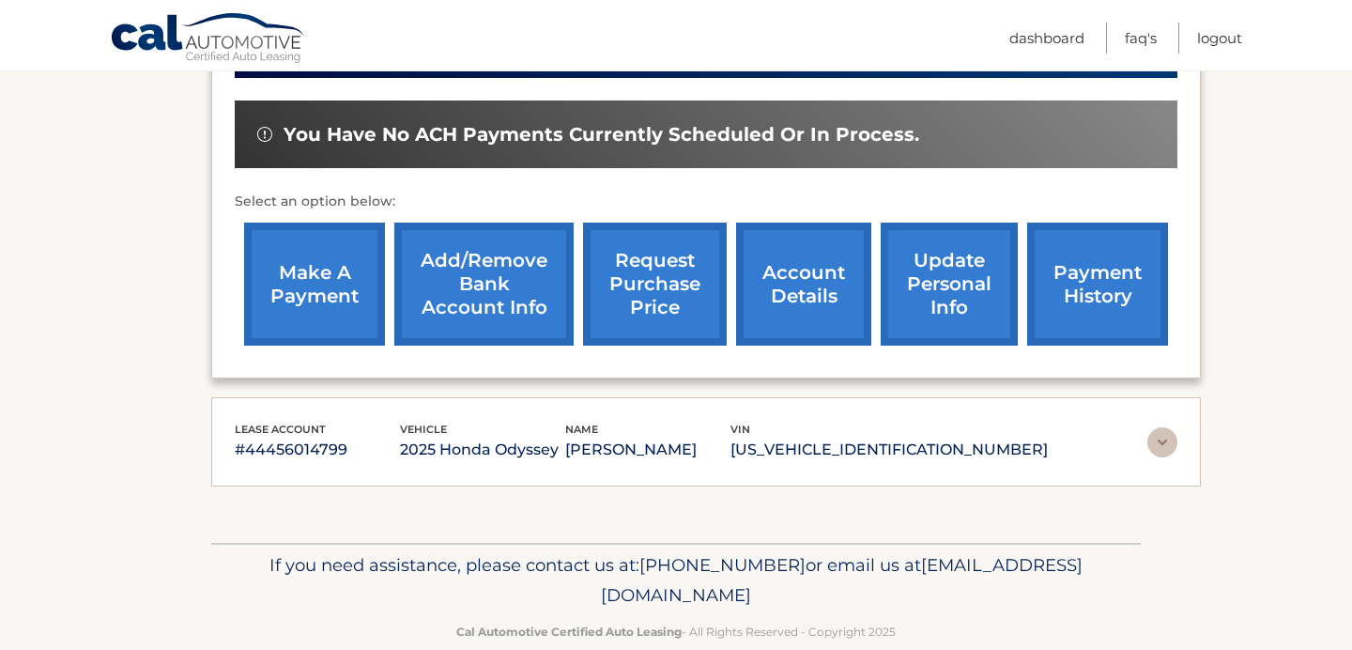
scroll to position [566, 0]
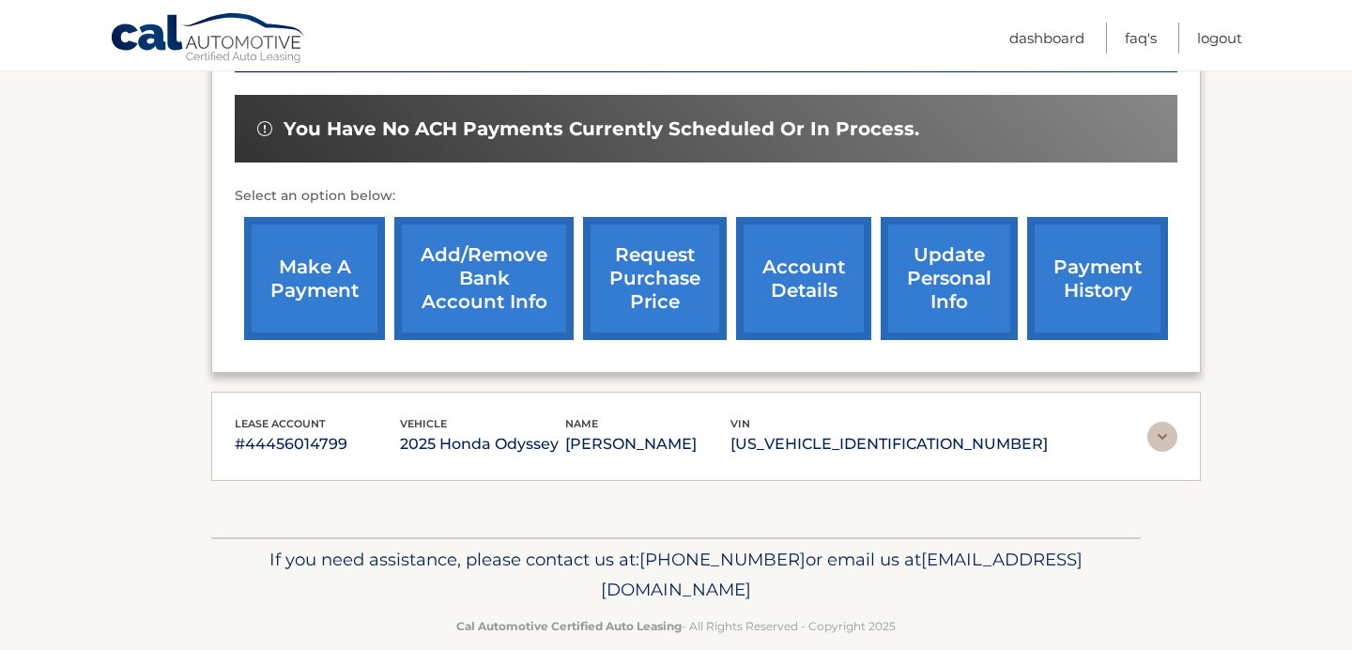
click at [1169, 434] on img at bounding box center [1163, 437] width 30 height 30
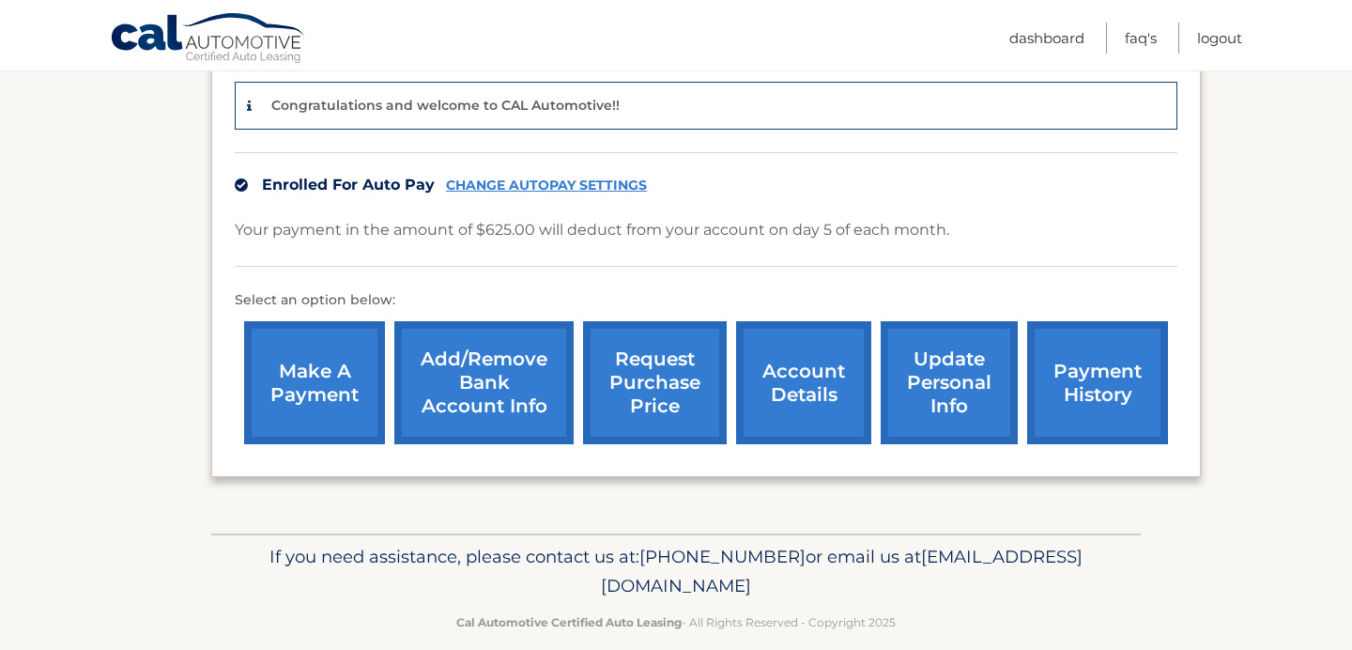
scroll to position [1056, 0]
